Goal: Download file/media

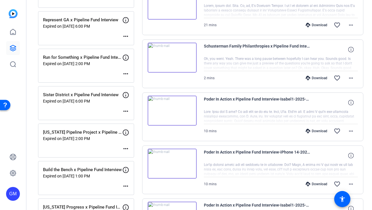
scroll to position [323, 0]
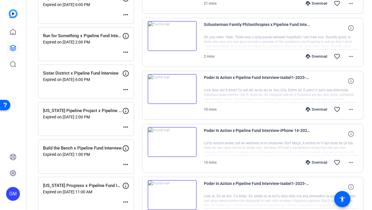
click at [312, 110] on div "Download" at bounding box center [316, 109] width 27 height 5
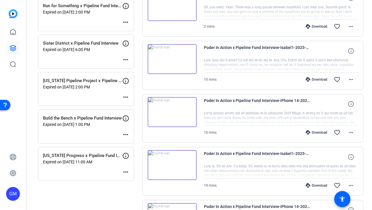
scroll to position [371, 0]
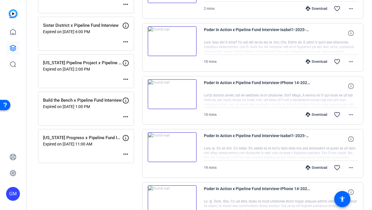
click at [316, 169] on div "Download" at bounding box center [316, 168] width 27 height 5
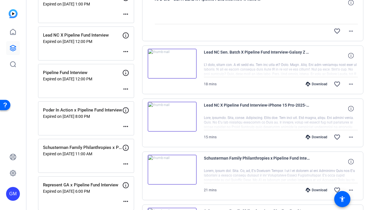
scroll to position [115, 0]
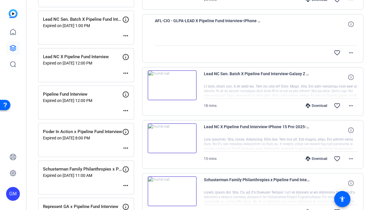
click at [318, 104] on div "Download" at bounding box center [316, 106] width 27 height 5
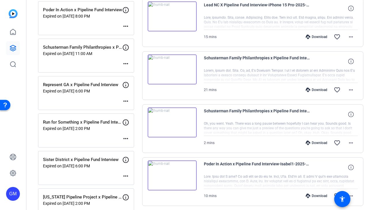
scroll to position [252, 0]
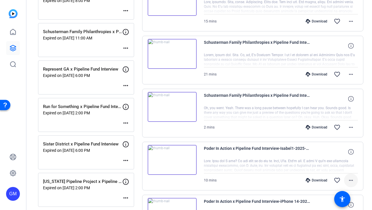
click at [350, 181] on mat-icon "more_horiz" at bounding box center [351, 180] width 7 height 7
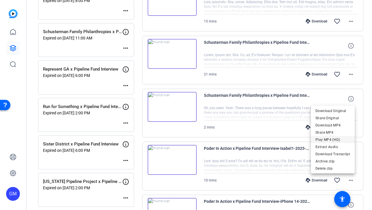
click at [325, 137] on span "Play MP4 (HQ)" at bounding box center [333, 139] width 35 height 7
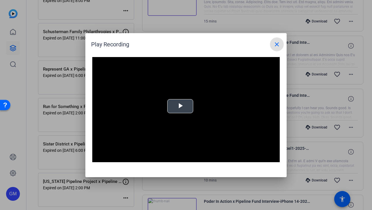
click at [169, 103] on video "Video Player" at bounding box center [186, 110] width 188 height 106
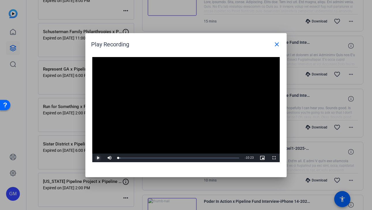
click at [97, 158] on span "Video Player" at bounding box center [98, 158] width 12 height 0
click at [153, 155] on div "Loaded : 2.85% 02:58 02:58" at bounding box center [179, 158] width 128 height 9
click at [282, 44] on span at bounding box center [277, 45] width 14 height 14
